Goal: Obtain resource: Obtain resource

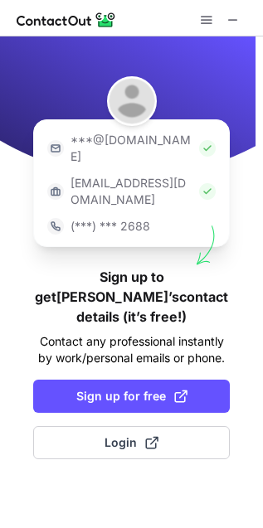
click at [94, 359] on div "***@gmail.com ***@company.com (***) *** 2688 Sign up to get Jennifer’s contact …" at bounding box center [131, 282] width 263 height 492
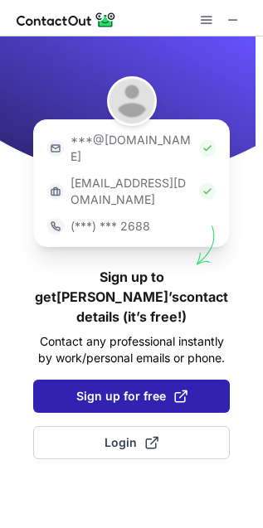
click at [109, 388] on span "Sign up for free" at bounding box center [131, 396] width 111 height 17
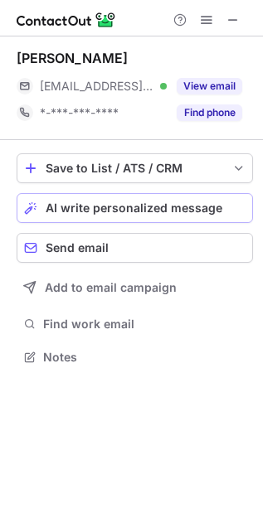
scroll to position [8, 8]
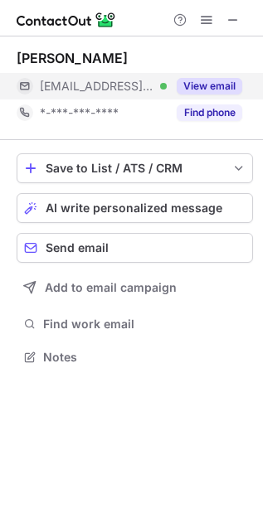
click at [207, 89] on button "View email" at bounding box center [209, 86] width 65 height 17
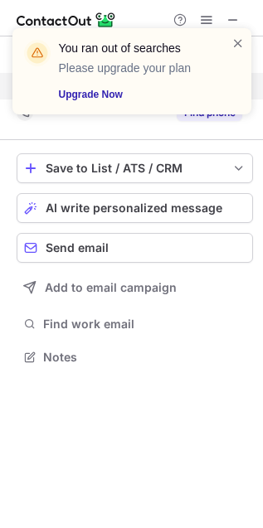
click at [226, 43] on div "You ran out of searches Please upgrade your plan Upgrade Now" at bounding box center [125, 71] width 212 height 73
click at [238, 44] on span at bounding box center [237, 43] width 13 height 17
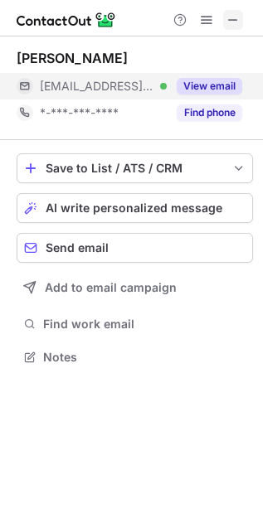
click at [238, 13] on span at bounding box center [232, 19] width 13 height 13
